Goal: Check status: Check status

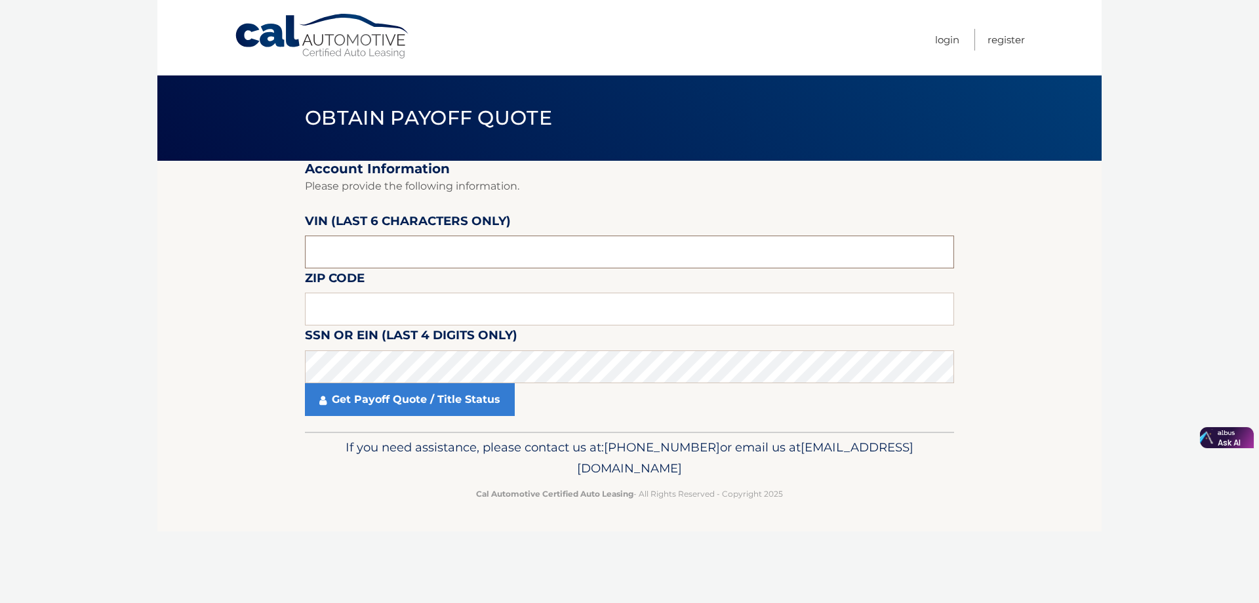
click at [401, 265] on input "text" at bounding box center [629, 251] width 649 height 33
click at [410, 250] on input "text" at bounding box center [629, 251] width 649 height 33
click at [448, 300] on input "text" at bounding box center [629, 308] width 649 height 33
type input "02135"
click at [368, 252] on input "text" at bounding box center [629, 251] width 649 height 33
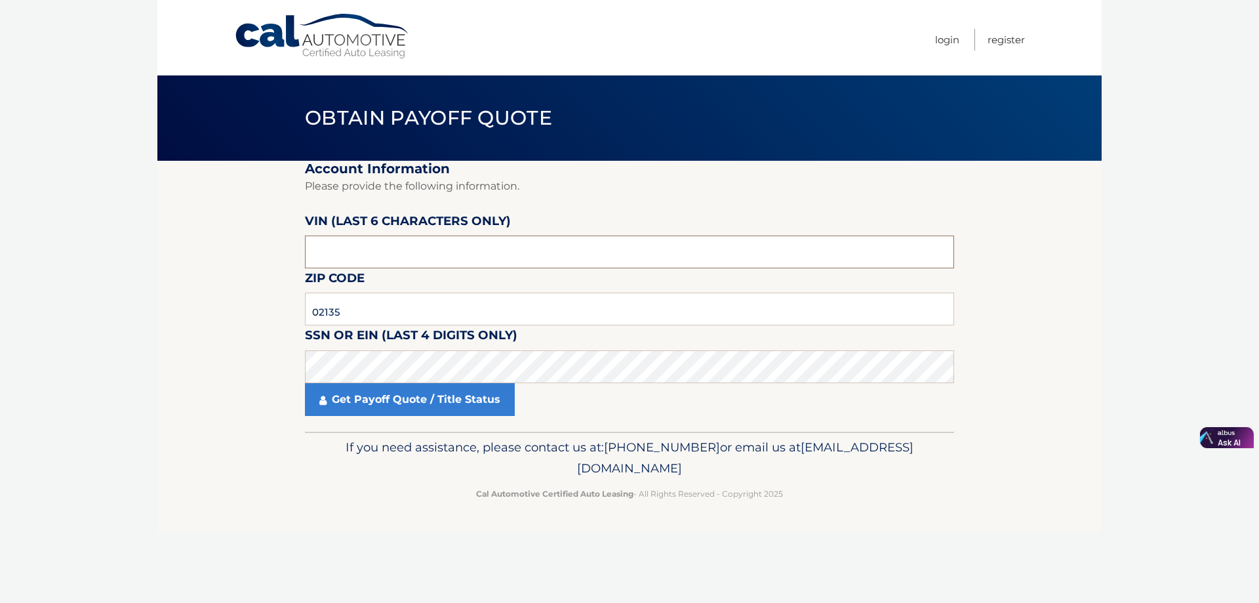
click at [352, 260] on input "text" at bounding box center [629, 251] width 649 height 33
paste input "ND5345"
type input "ND5345"
click at [426, 399] on link "Get Payoff Quote / Title Status" at bounding box center [410, 399] width 210 height 33
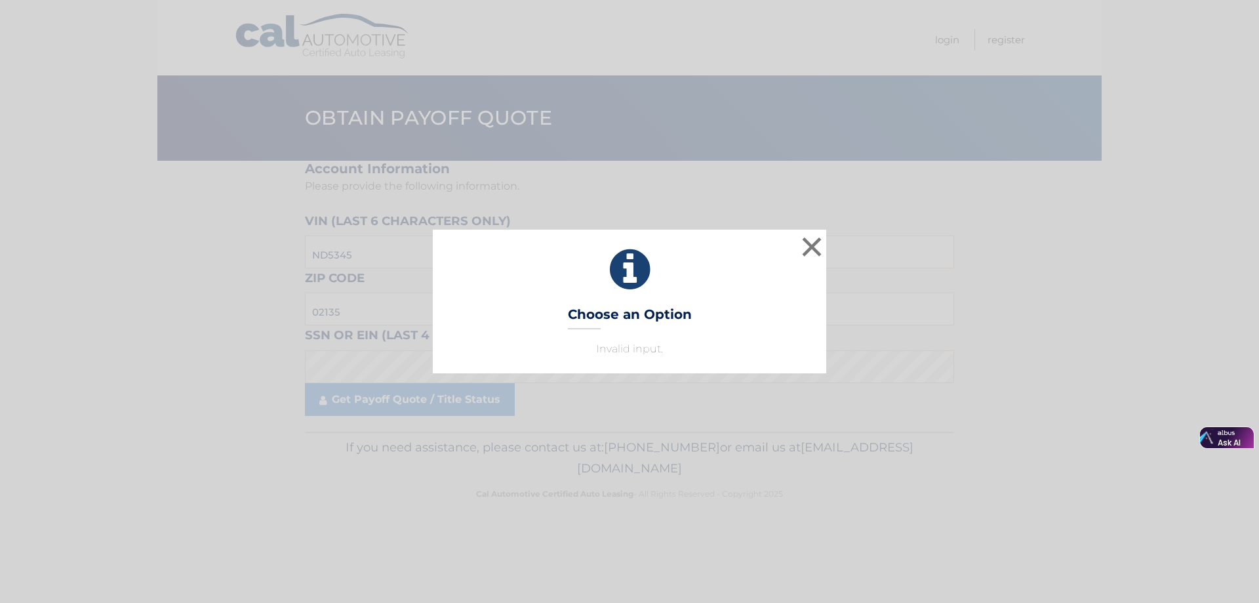
click at [622, 285] on icon at bounding box center [629, 269] width 361 height 47
click at [633, 353] on p "Invalid input." at bounding box center [629, 349] width 361 height 16
click at [816, 239] on button "×" at bounding box center [812, 246] width 26 height 26
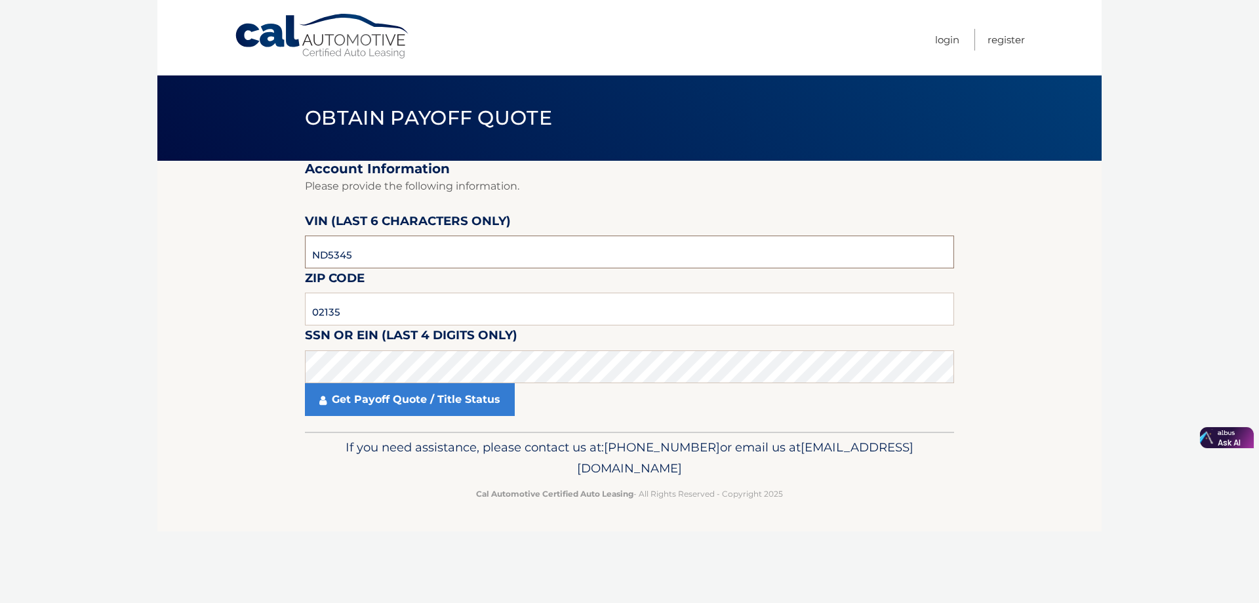
click at [367, 243] on input "ND5345" at bounding box center [629, 251] width 649 height 33
click at [414, 412] on link "Get Payoff Quote / Title Status" at bounding box center [410, 399] width 210 height 33
click at [418, 395] on body "Cal Automotive Menu Login Register Obtain Payoff Quote" at bounding box center [629, 301] width 1259 height 603
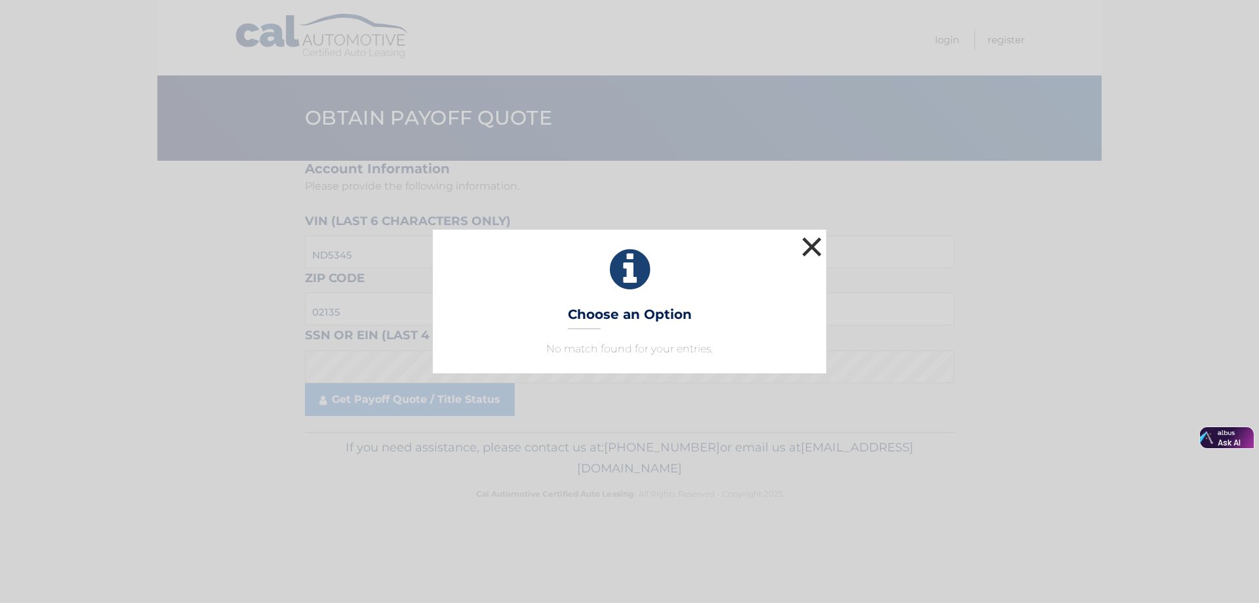
click at [804, 246] on button "×" at bounding box center [812, 246] width 26 height 26
